Goal: Navigation & Orientation: Find specific page/section

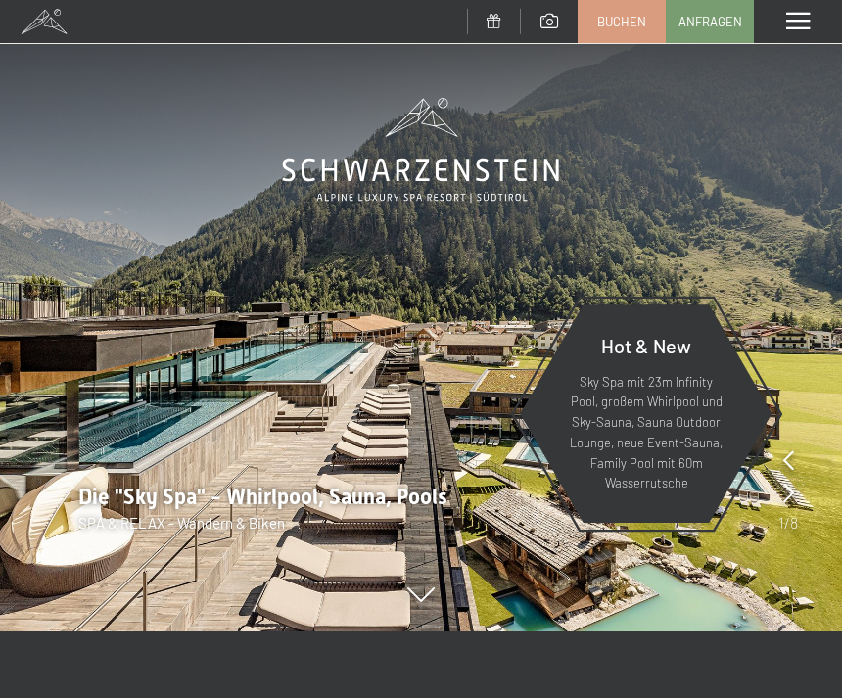
click at [796, 18] on span at bounding box center [797, 22] width 23 height 18
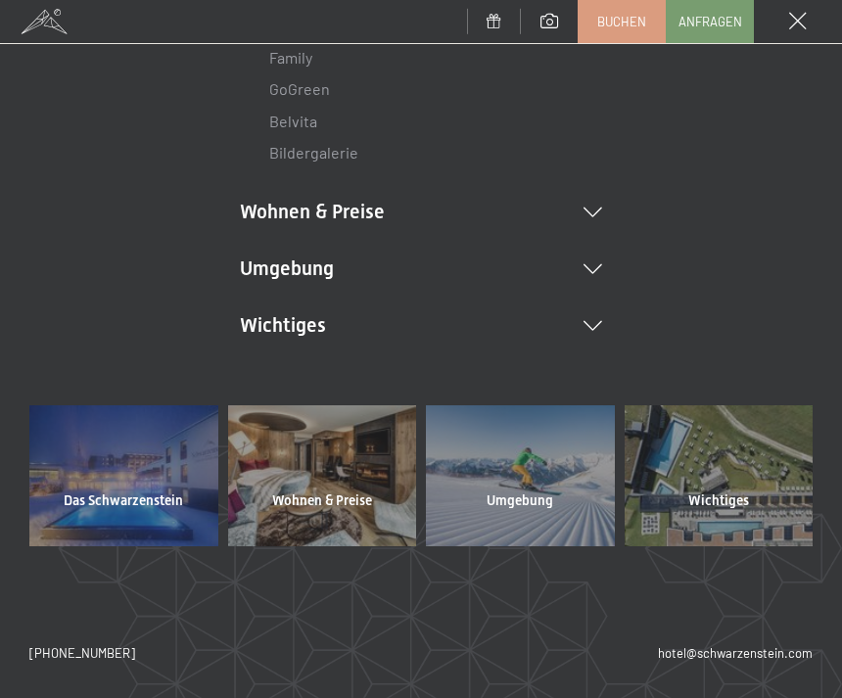
scroll to position [366, 0]
click at [81, 441] on div at bounding box center [123, 476] width 189 height 141
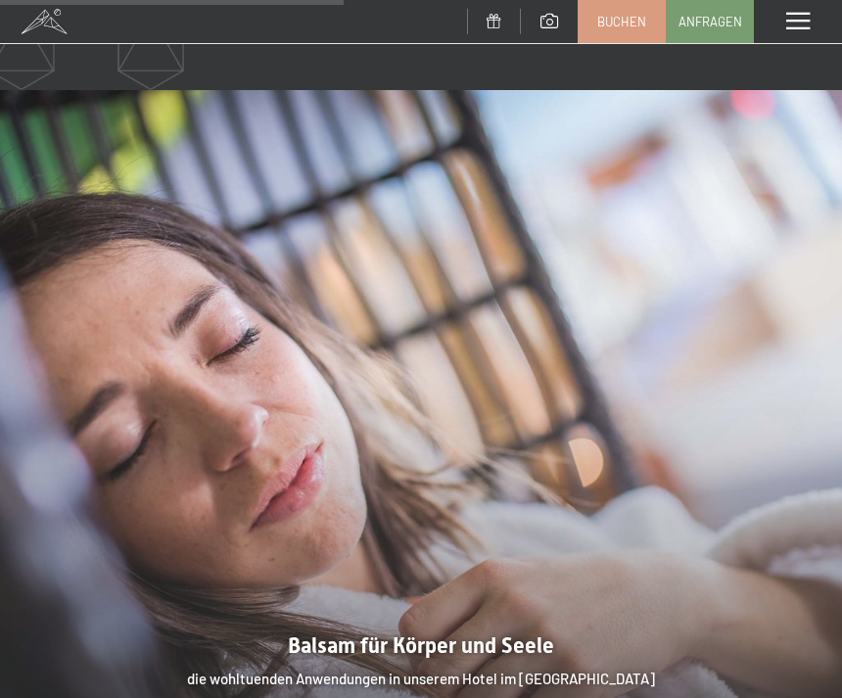
scroll to position [2104, 0]
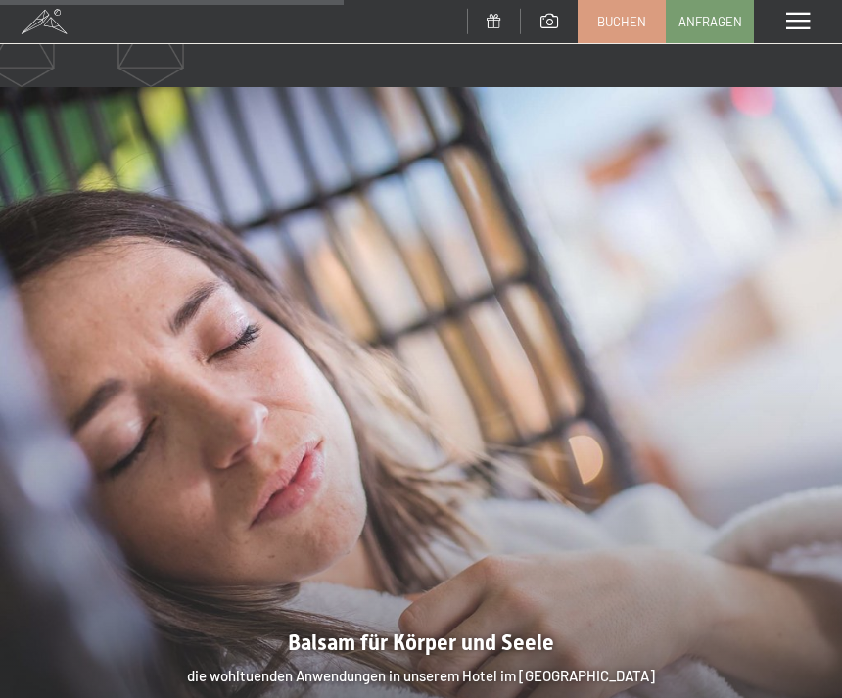
click at [508, 603] on div at bounding box center [421, 402] width 842 height 631
click at [508, 577] on div at bounding box center [421, 402] width 842 height 631
click at [482, 581] on div at bounding box center [421, 402] width 842 height 631
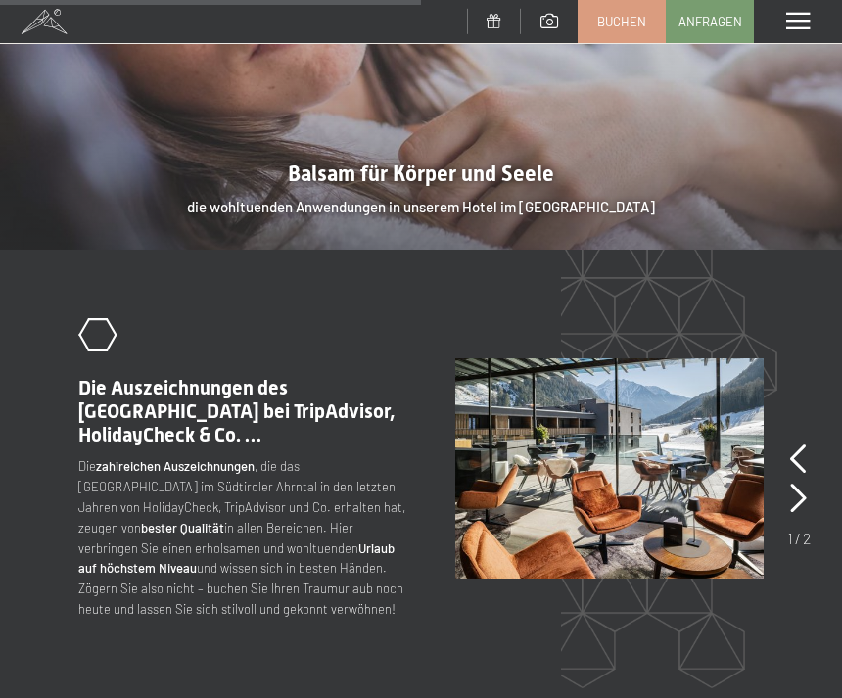
scroll to position [2572, 0]
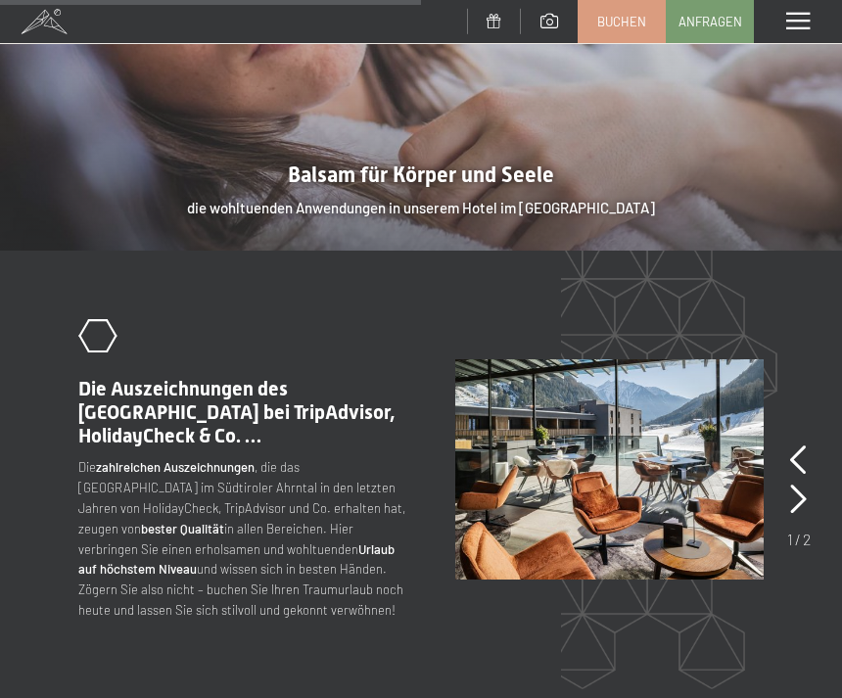
click at [804, 445] on icon at bounding box center [798, 459] width 17 height 29
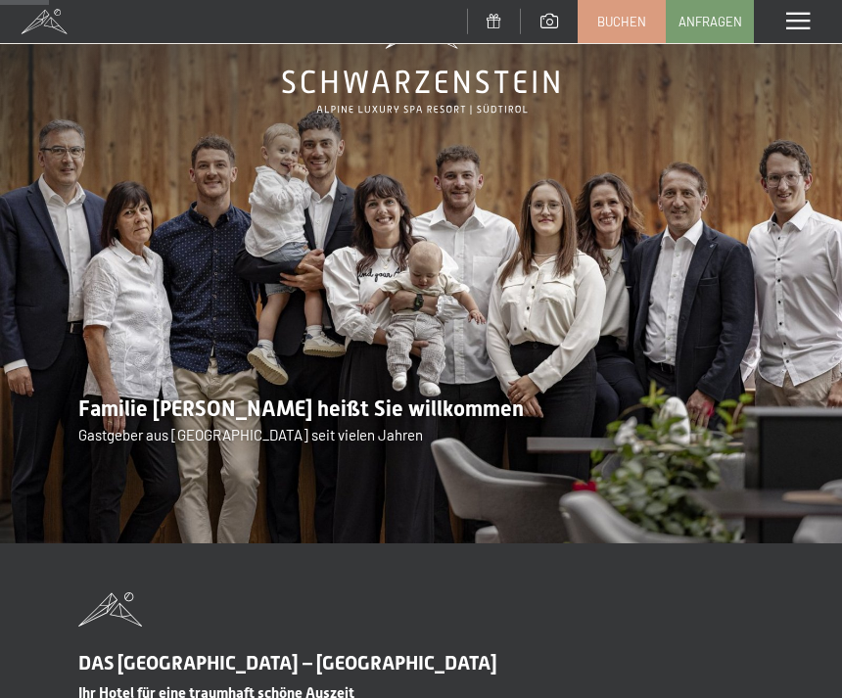
scroll to position [0, 0]
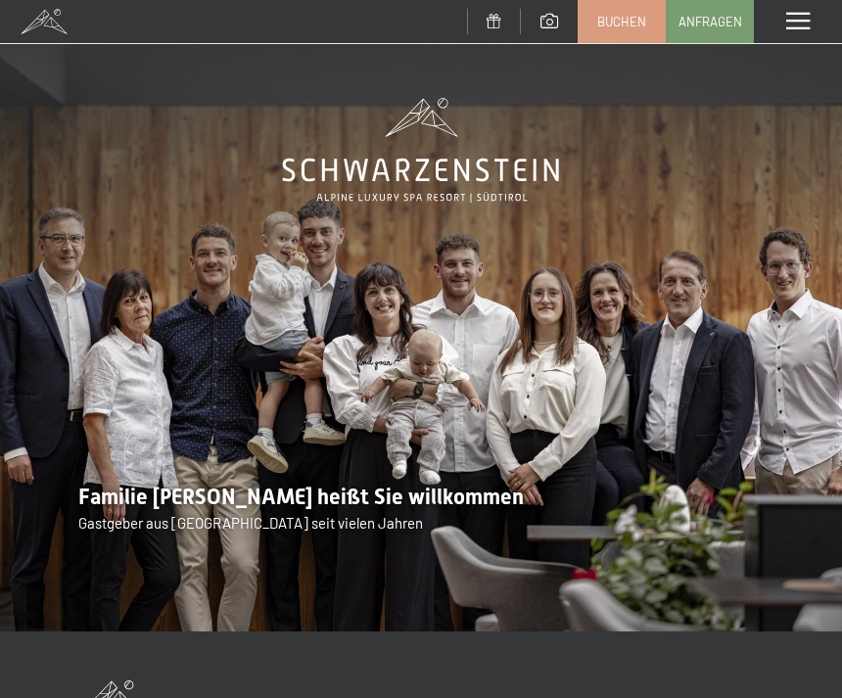
click at [815, 30] on div "Menü" at bounding box center [798, 21] width 88 height 43
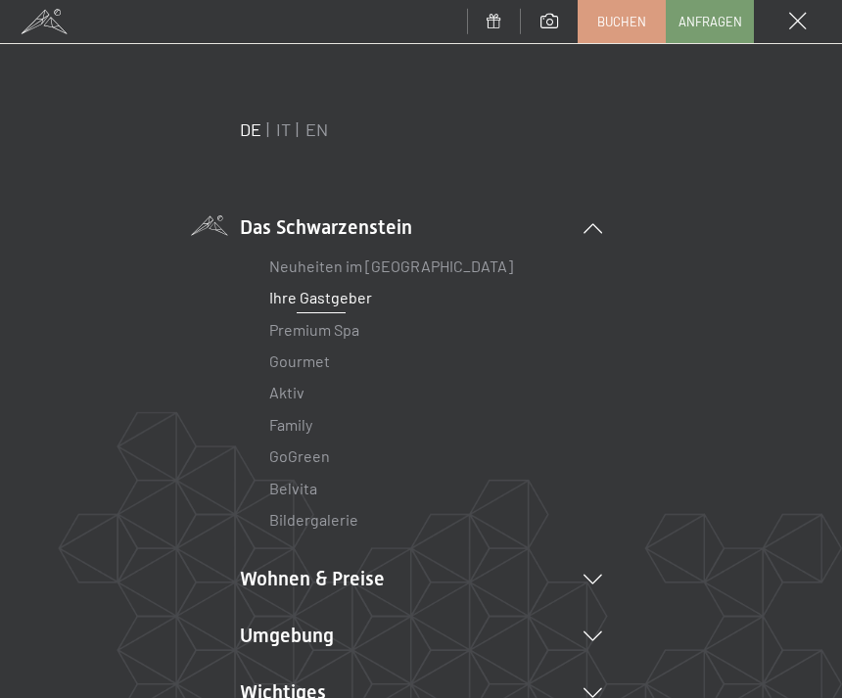
click at [339, 336] on link "Premium Spa" at bounding box center [314, 329] width 90 height 19
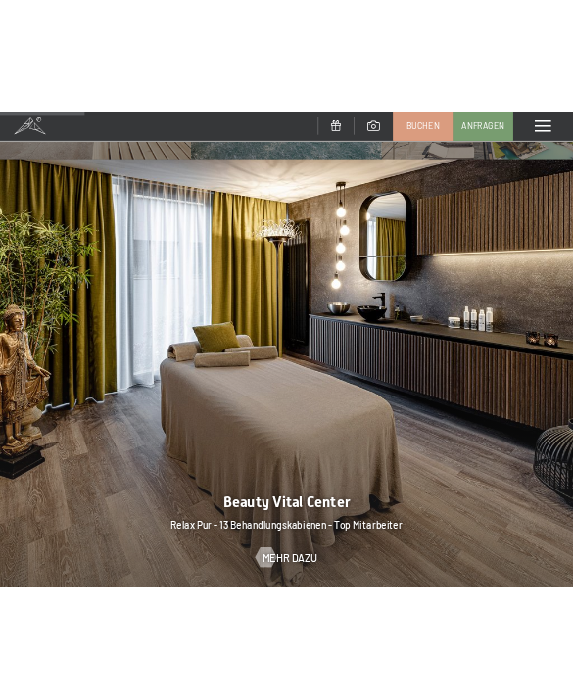
scroll to position [1265, 0]
